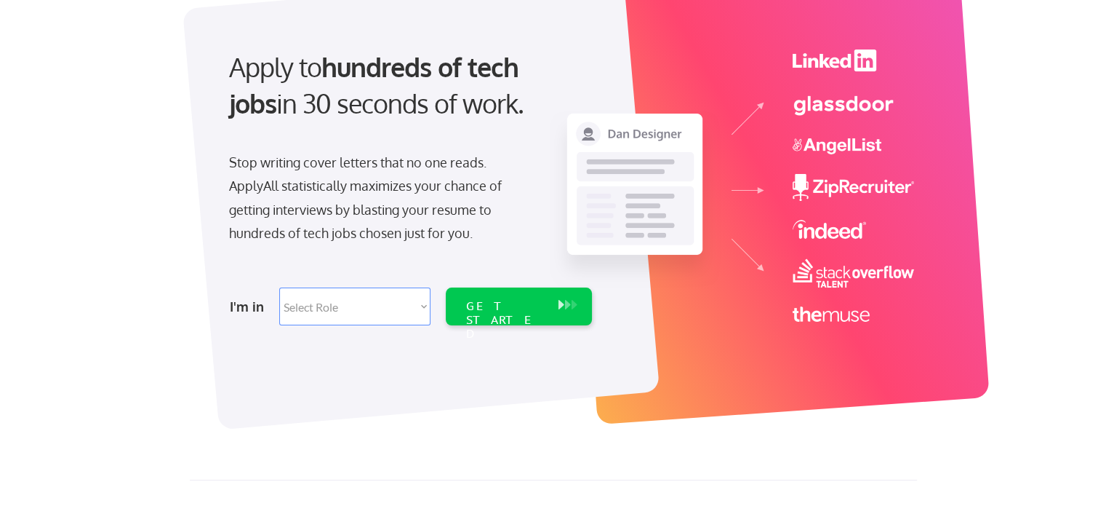
scroll to position [145, 0]
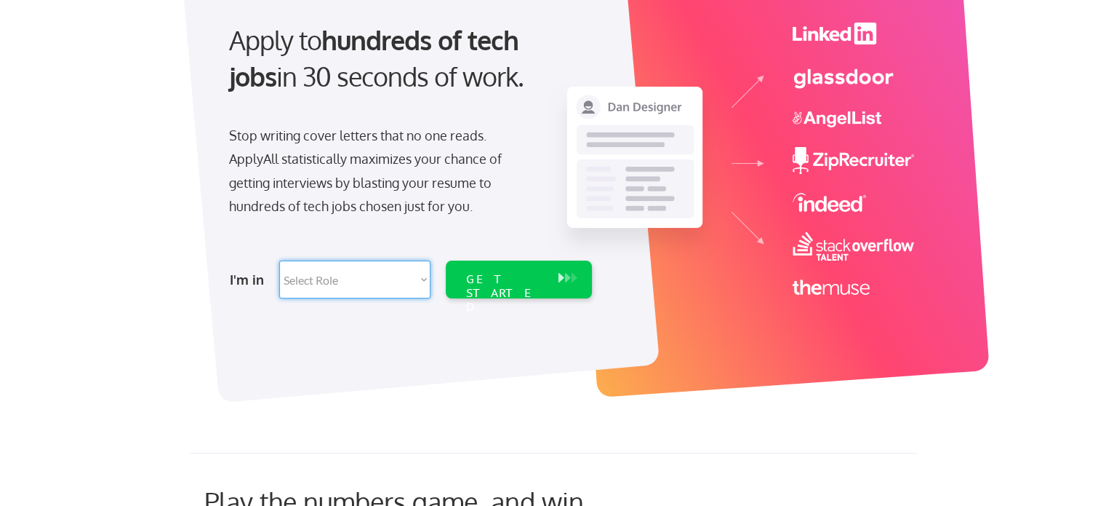
click at [424, 279] on select "Select Role Software Engineering Product Management Customer Success Sales UI/U…" at bounding box center [354, 279] width 151 height 38
select select ""technical_project_program_mgmt""
click at [279, 260] on select "Select Role Software Engineering Product Management Customer Success Sales UI/U…" at bounding box center [354, 279] width 151 height 38
select select ""technical_project_program_mgmt""
click at [506, 282] on div "GET STARTED" at bounding box center [505, 293] width 78 height 42
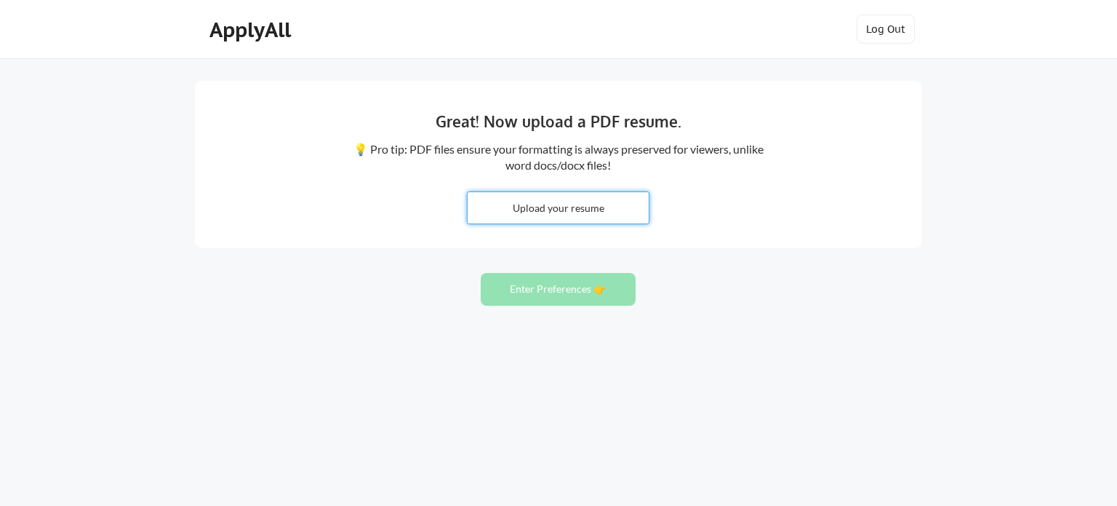
click at [562, 209] on input "file" at bounding box center [558, 207] width 181 height 31
type input "C:\fakepath\Jithendra_Saradhi_MXLS.docx"
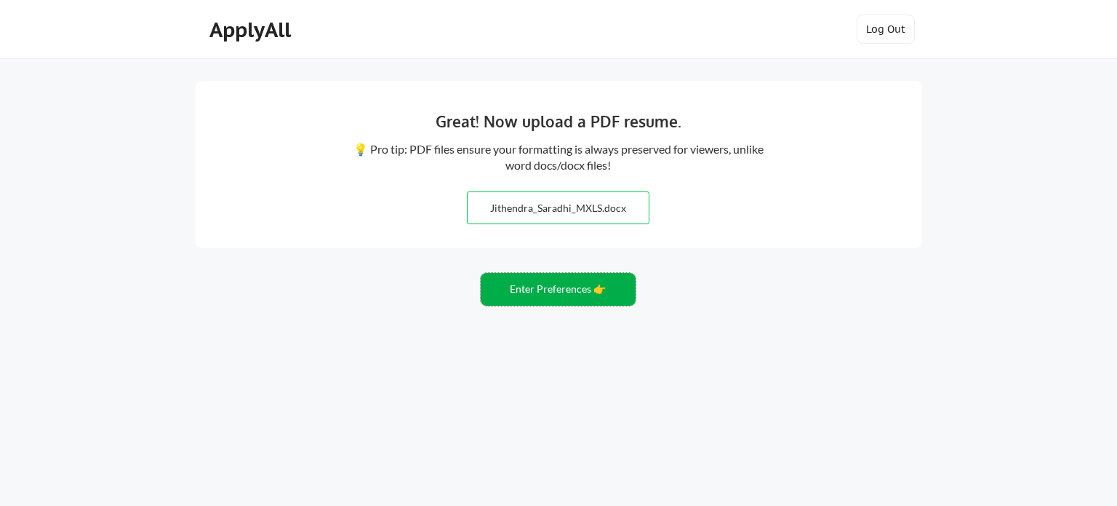
click at [549, 290] on button "Enter Preferences 👉" at bounding box center [558, 289] width 155 height 33
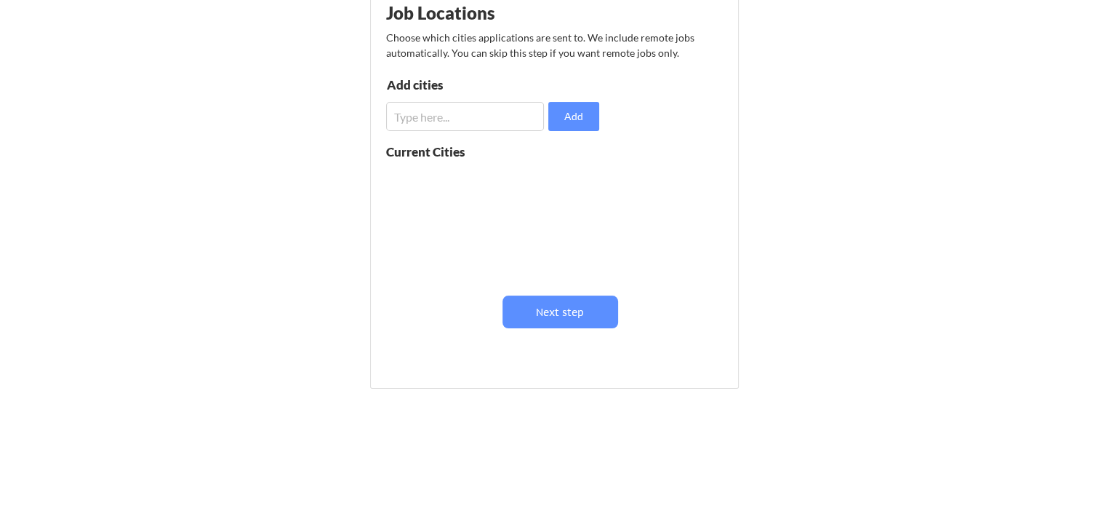
scroll to position [207, 0]
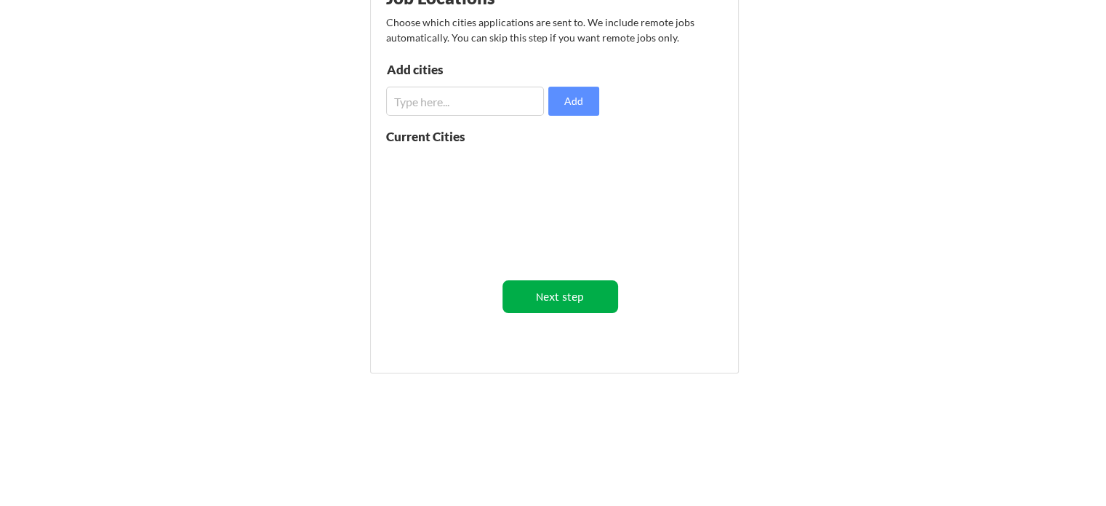
click at [567, 295] on button "Next step" at bounding box center [561, 296] width 116 height 33
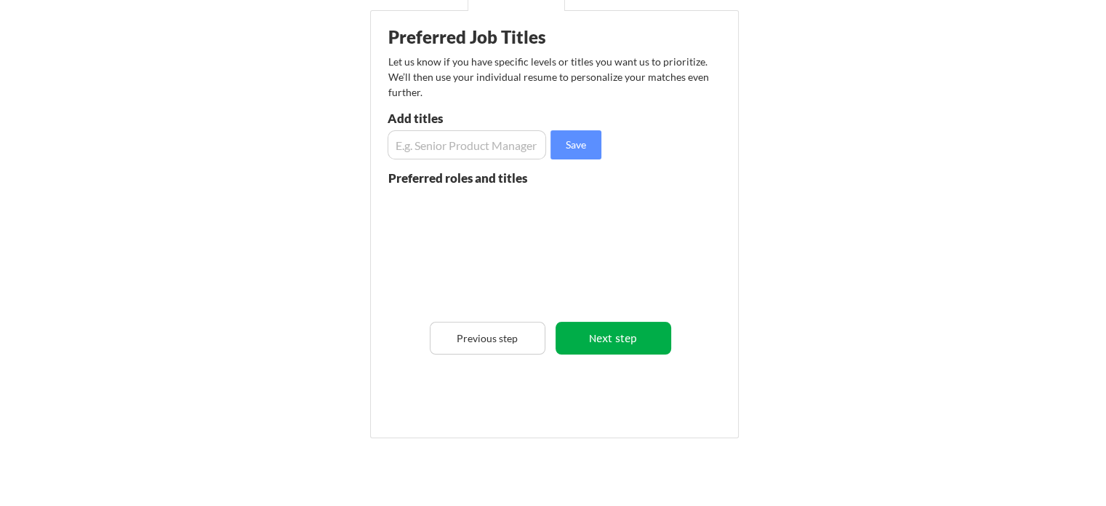
scroll to position [134, 0]
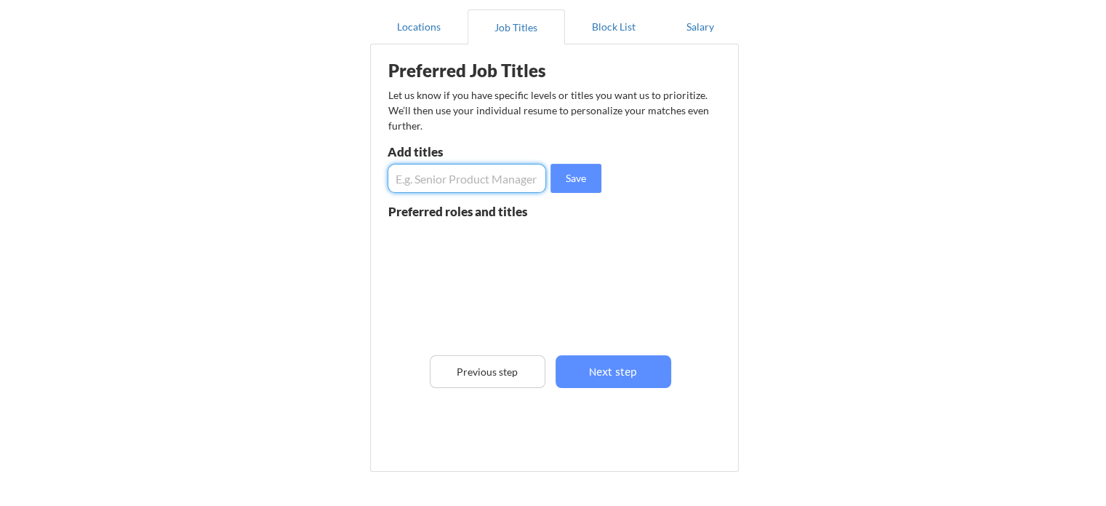
click at [454, 182] on input "input" at bounding box center [467, 178] width 159 height 29
type input "Sr. Oracle Techno Functional Consultant/Oracle Developer, Oracle Integration co…"
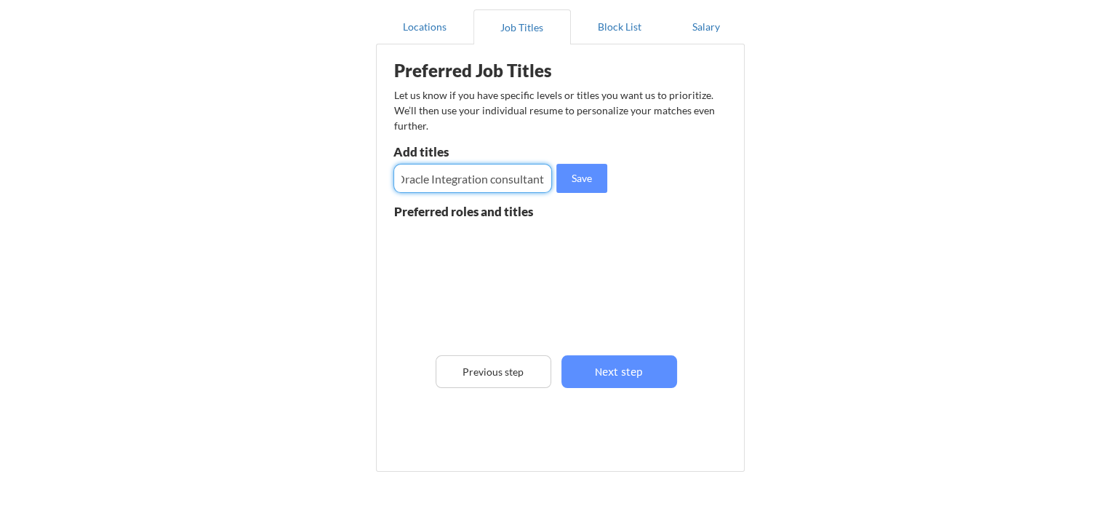
scroll to position [0, 0]
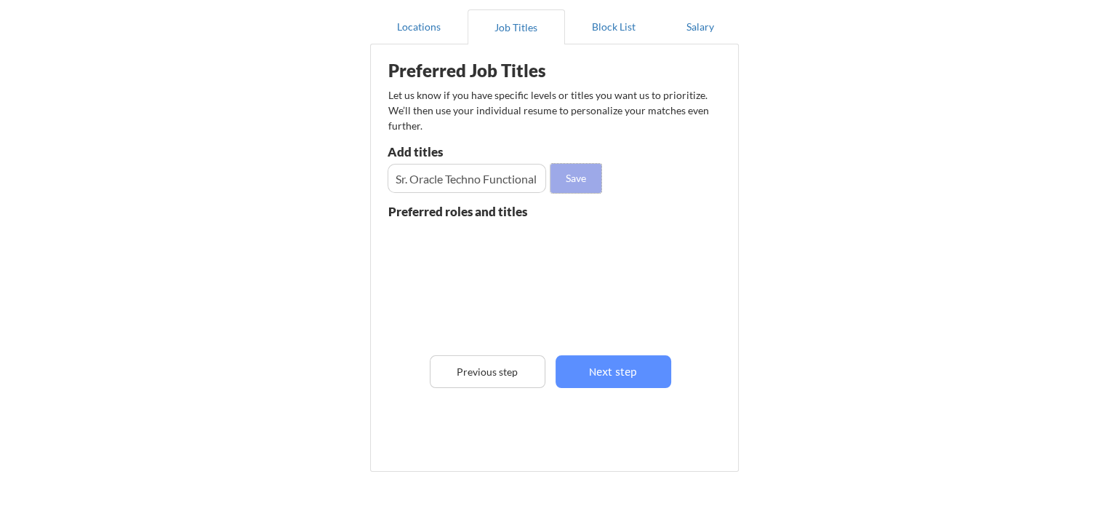
click at [570, 175] on button "Save" at bounding box center [576, 178] width 51 height 29
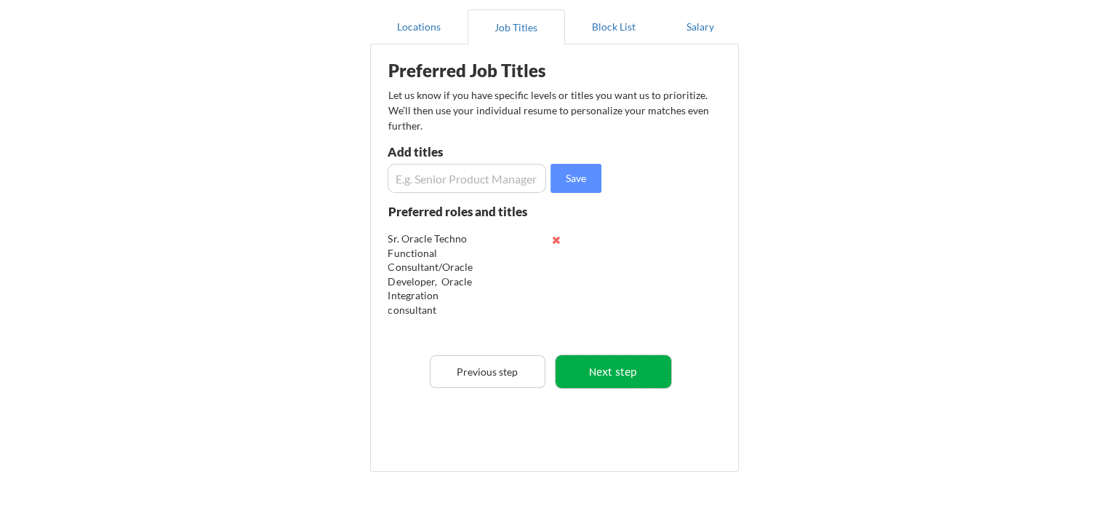
click at [590, 370] on button "Next step" at bounding box center [614, 371] width 116 height 33
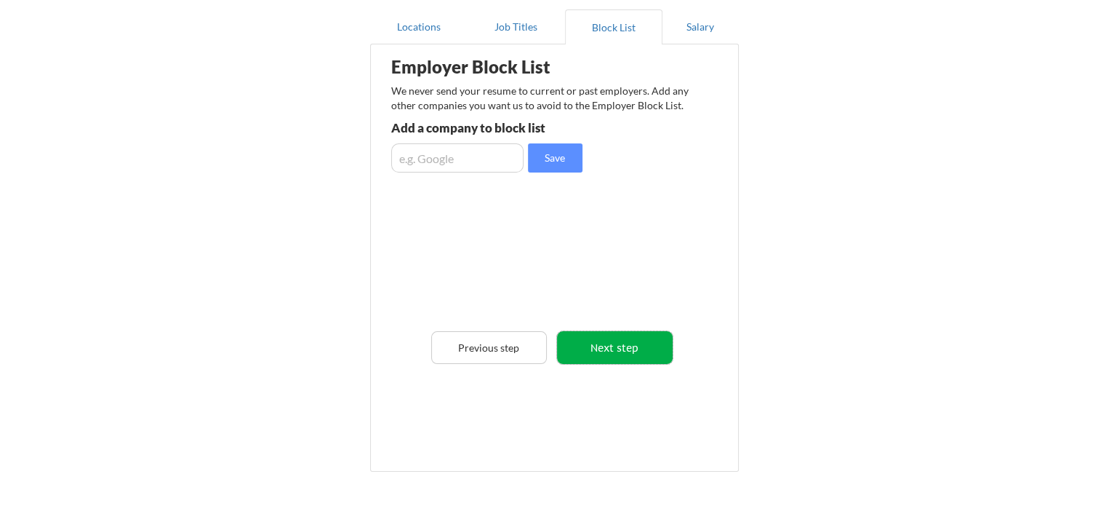
click at [603, 347] on button "Next step" at bounding box center [615, 347] width 116 height 33
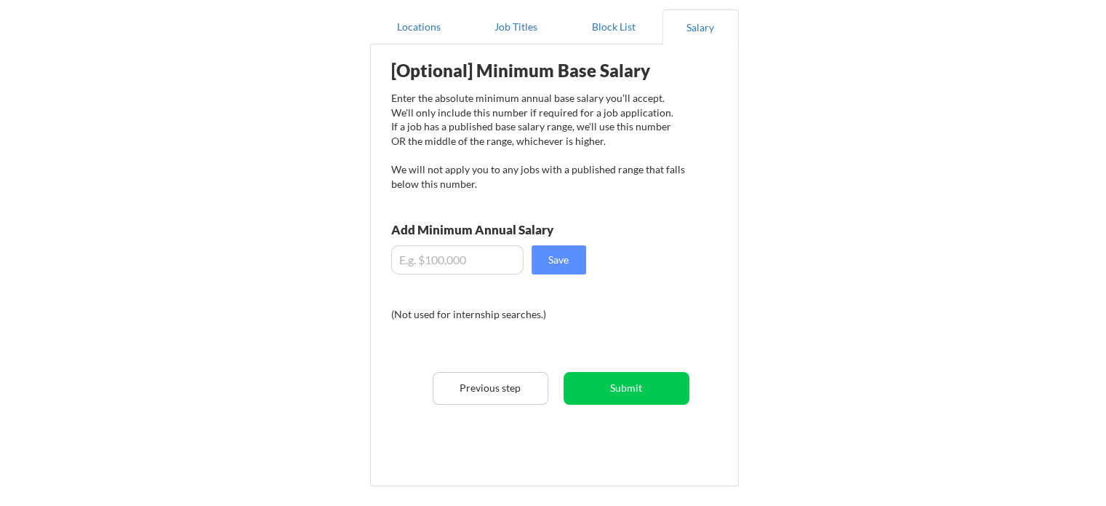
click at [509, 264] on input "input" at bounding box center [457, 259] width 132 height 29
click at [603, 306] on div "[Optional] Minimum Base Salary Enter the absolute minimum annual base salary yo…" at bounding box center [557, 260] width 359 height 416
click at [624, 389] on button "Submit" at bounding box center [627, 388] width 126 height 33
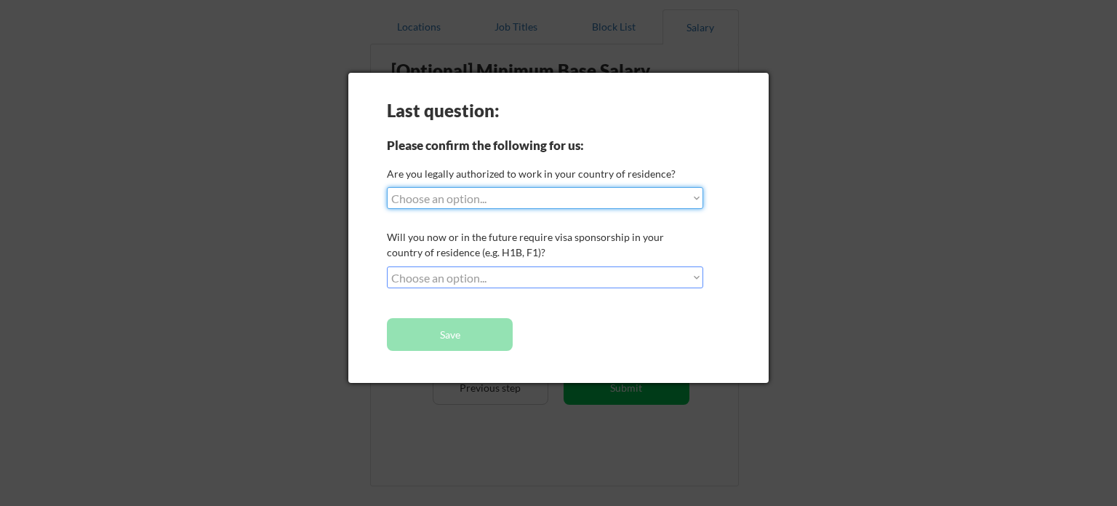
click at [479, 197] on select "Choose an option... Yes, I am a US Citizen Yes, I am a Canadian Citizen Yes, I …" at bounding box center [545, 198] width 316 height 22
select select ""yes__i_am_here_on_a_visa__h1b__opt__etc__""
click at [387, 187] on select "Choose an option... Yes, I am a US Citizen Yes, I am a Canadian Citizen Yes, I …" at bounding box center [545, 198] width 316 height 22
click at [483, 274] on select "Choose an option... No, I will not need sponsorship Yes, I will need sponsorship" at bounding box center [545, 277] width 316 height 22
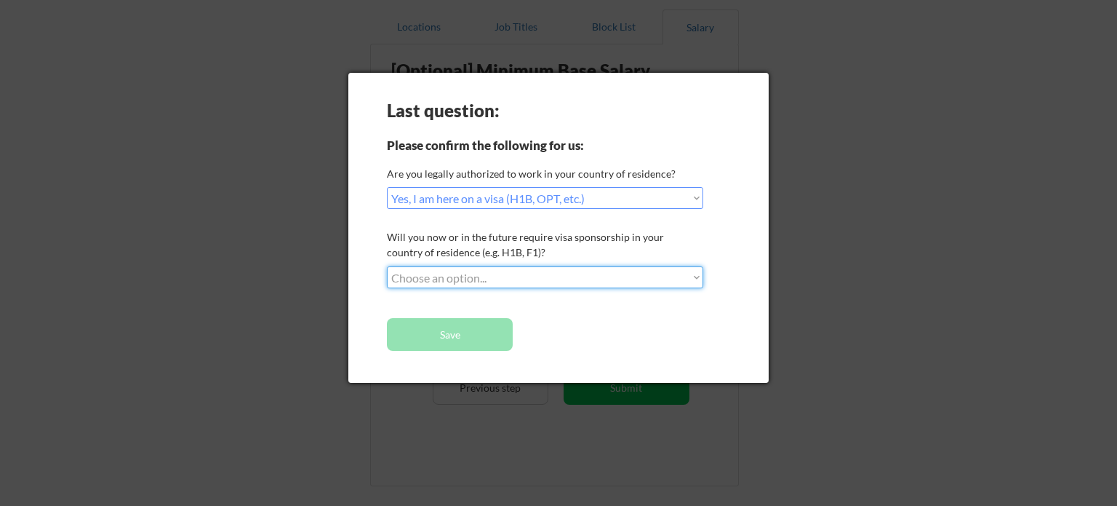
select select ""no__i_will_not_need_sponsorship""
click at [387, 266] on select "Choose an option... No, I will not need sponsorship Yes, I will need sponsorship" at bounding box center [545, 277] width 316 height 22
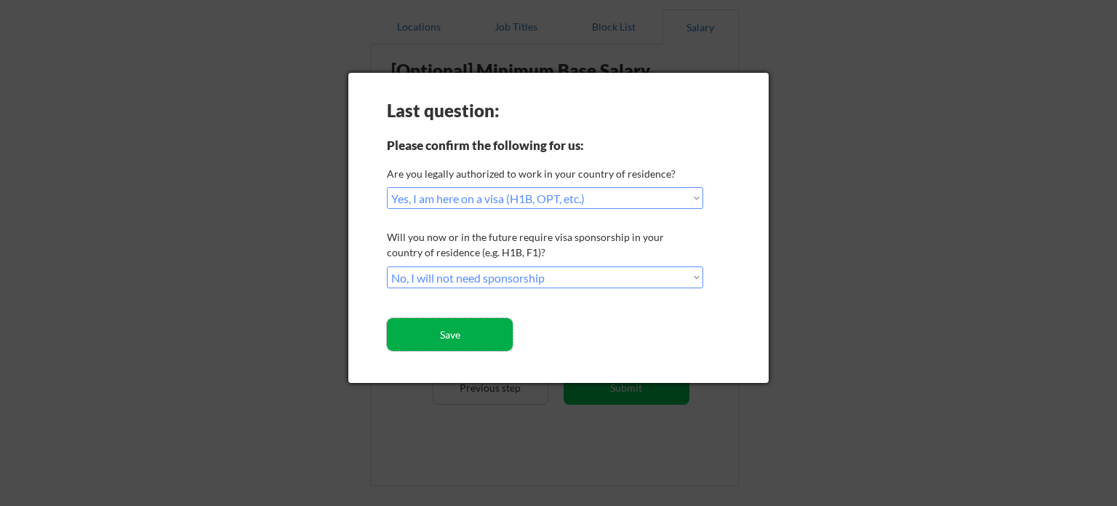
click at [458, 337] on button "Save" at bounding box center [450, 334] width 126 height 33
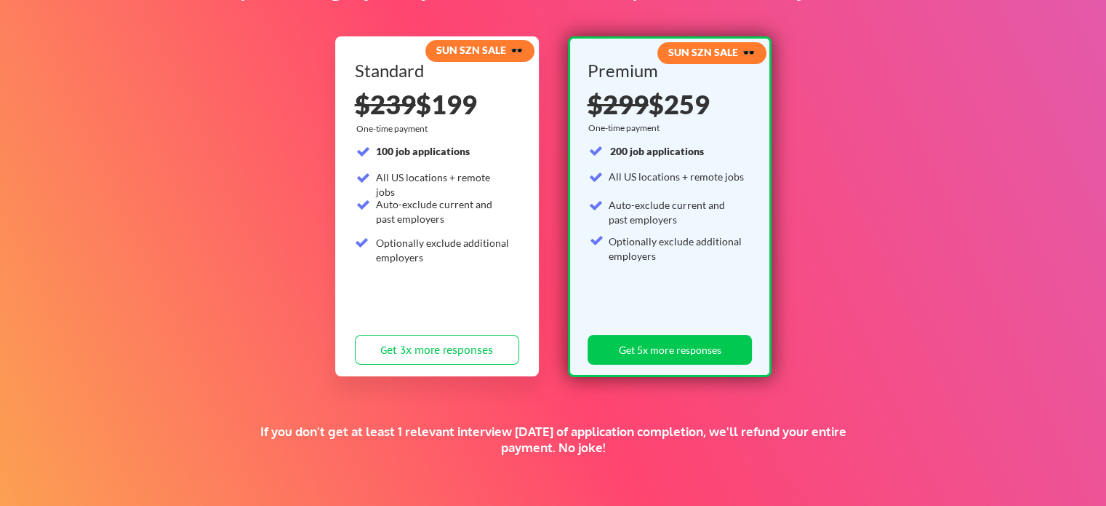
scroll to position [145, 0]
